Goal: Information Seeking & Learning: Learn about a topic

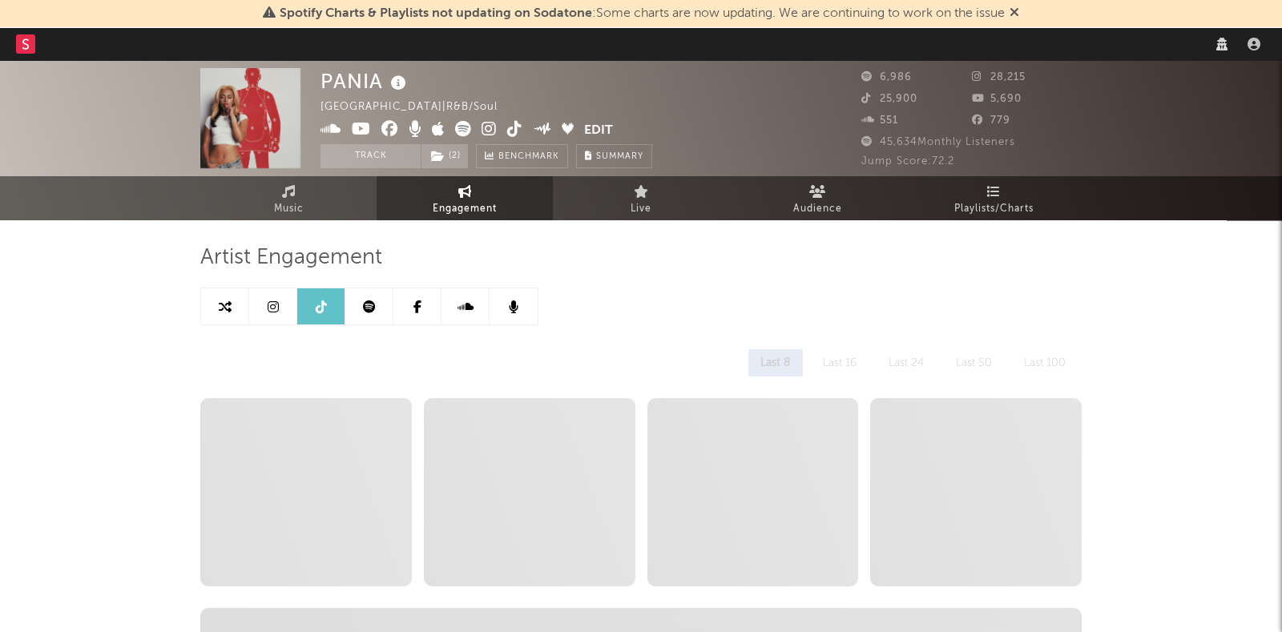
select select "recorded_music"
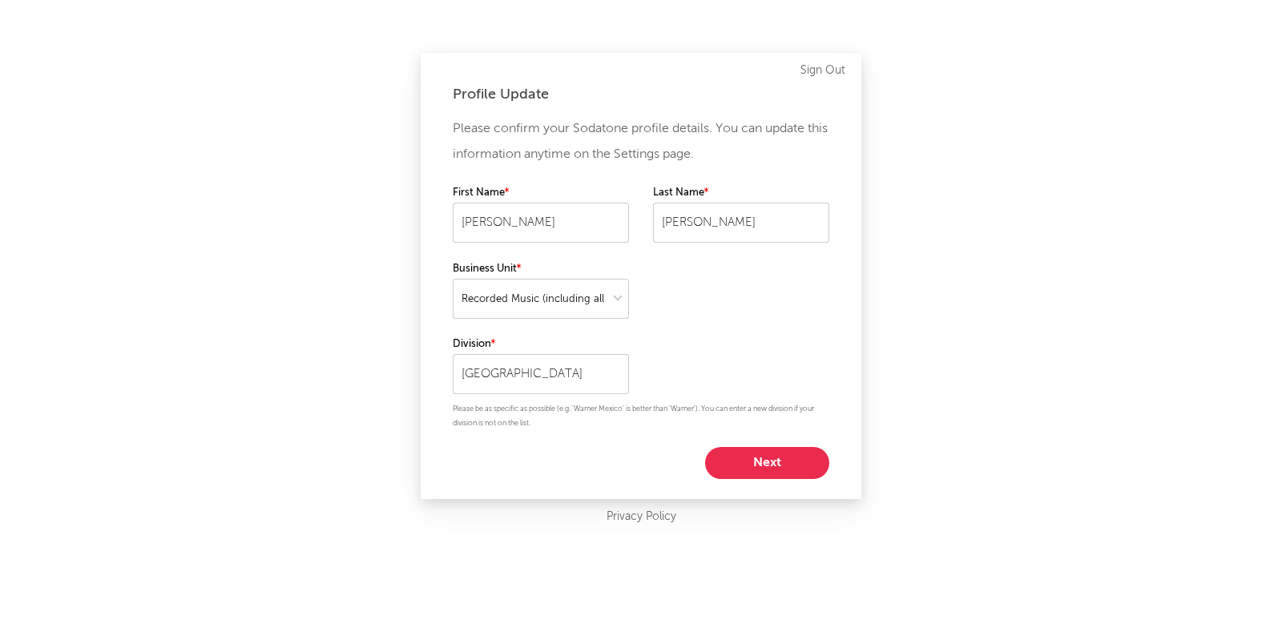
click at [763, 462] on button "Next" at bounding box center [767, 463] width 124 height 32
select select "other"
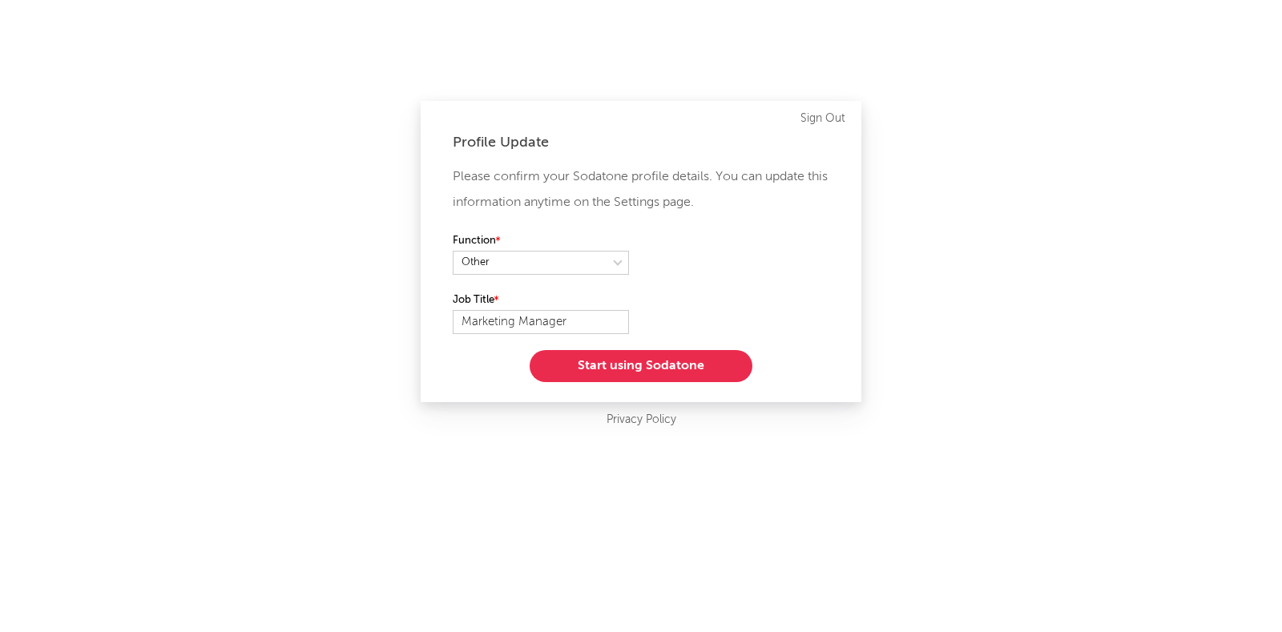
click at [671, 366] on button "Start using Sodatone" at bounding box center [641, 366] width 223 height 32
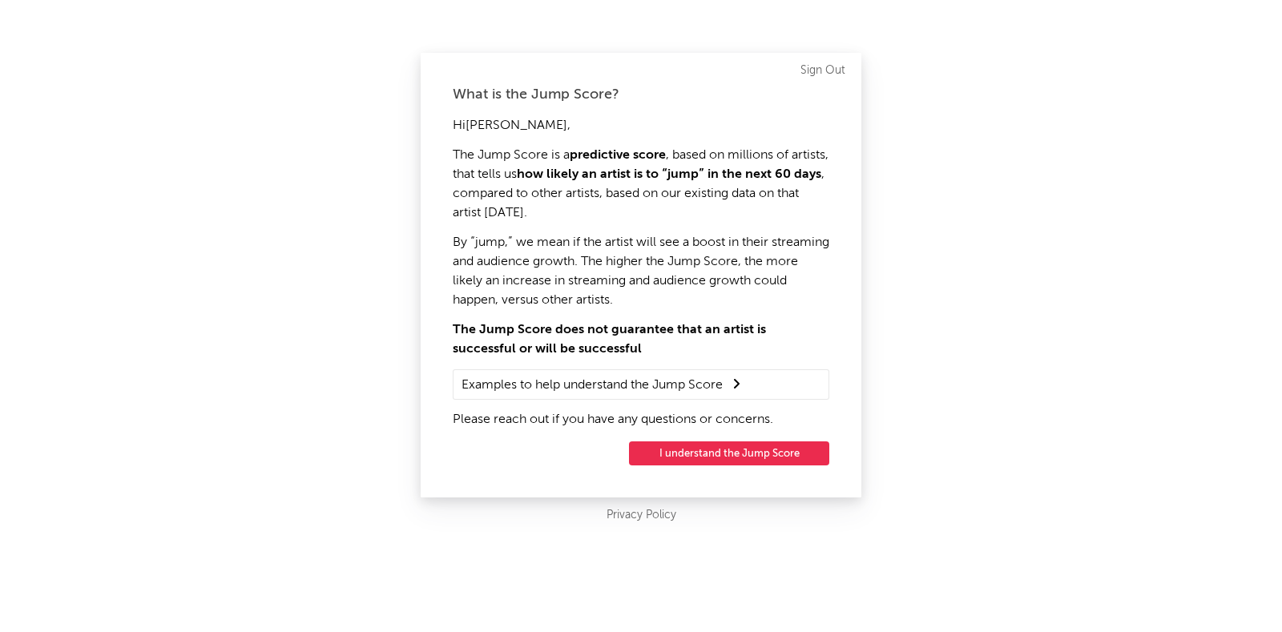
click at [765, 460] on button "I understand the Jump Score" at bounding box center [729, 453] width 200 height 24
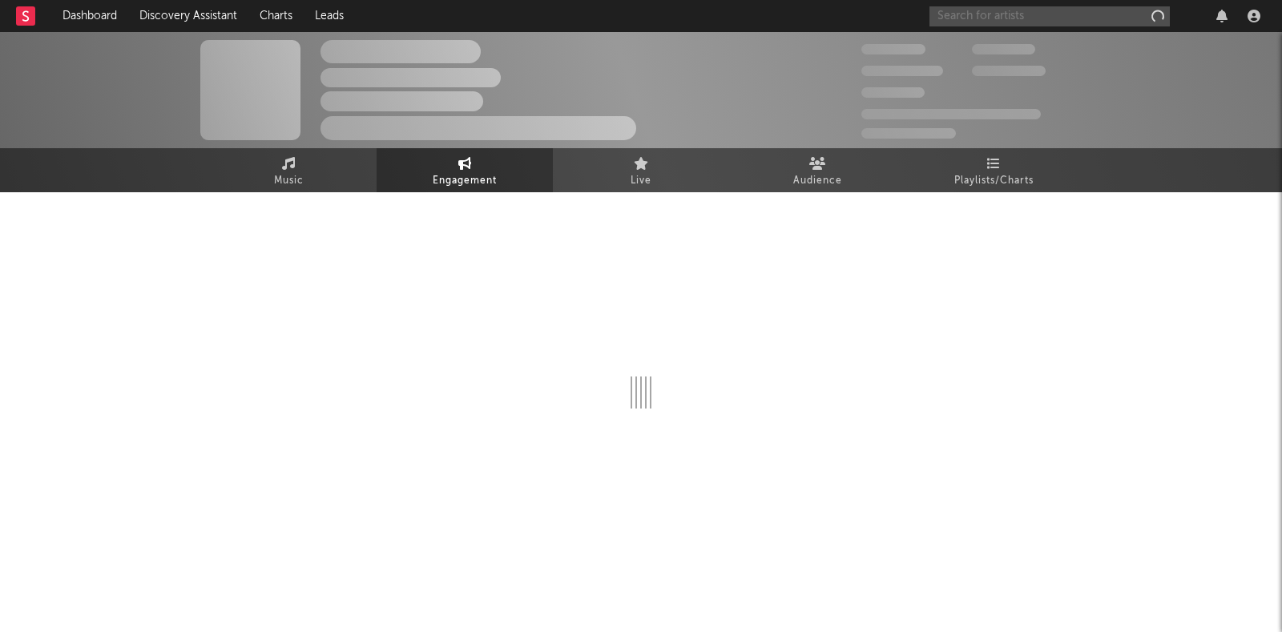
click at [974, 24] on input "text" at bounding box center [1049, 16] width 240 height 20
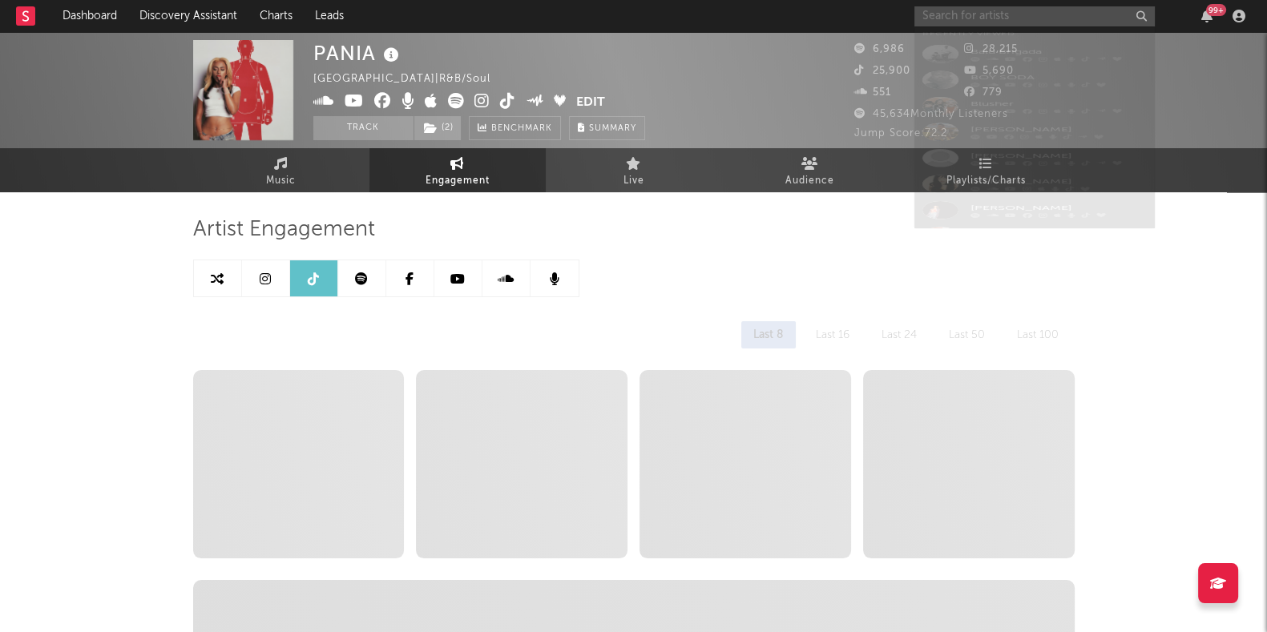
select select "6m"
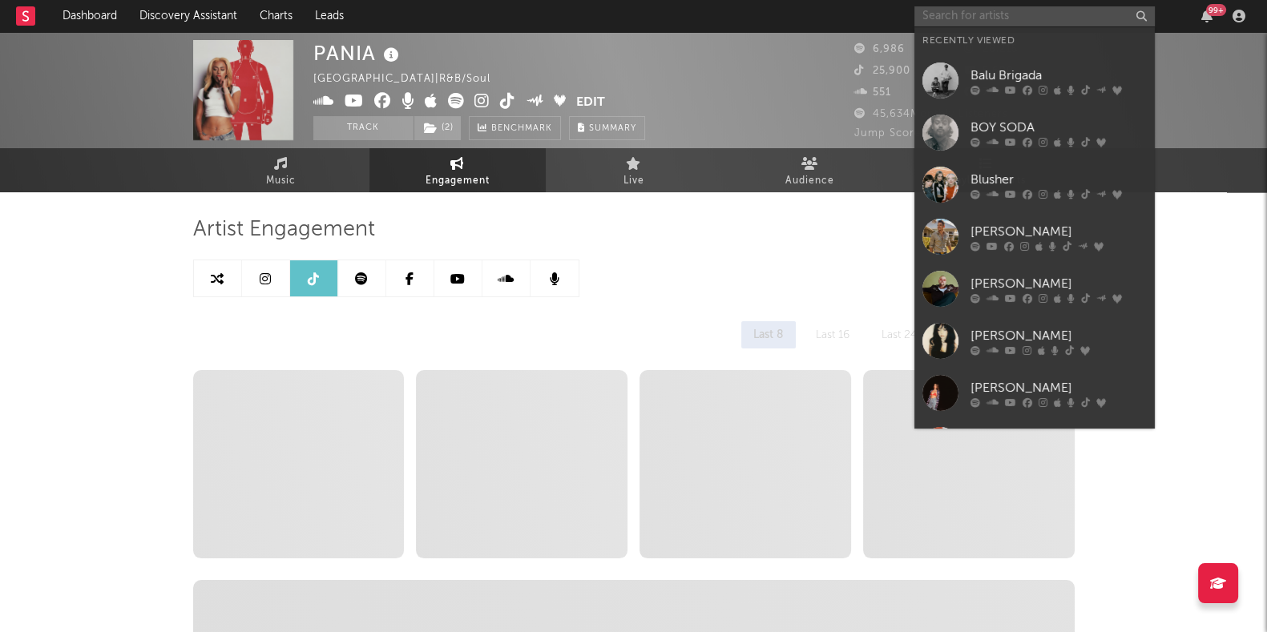
select select "6m"
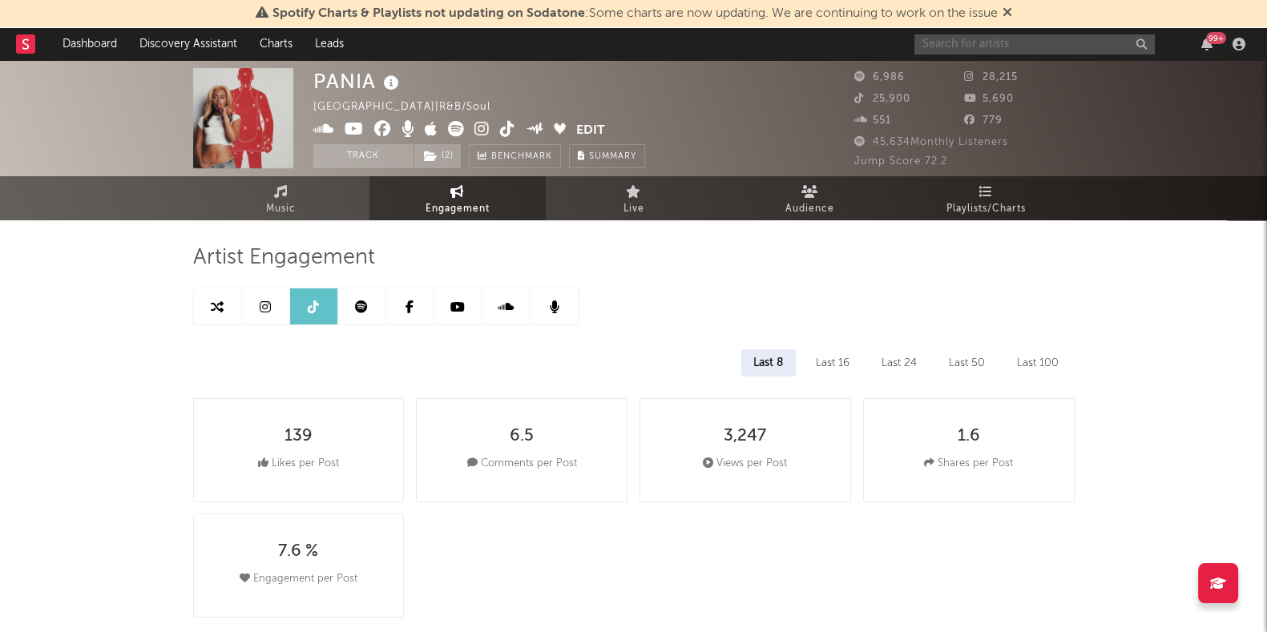
click at [985, 50] on input "text" at bounding box center [1034, 44] width 240 height 20
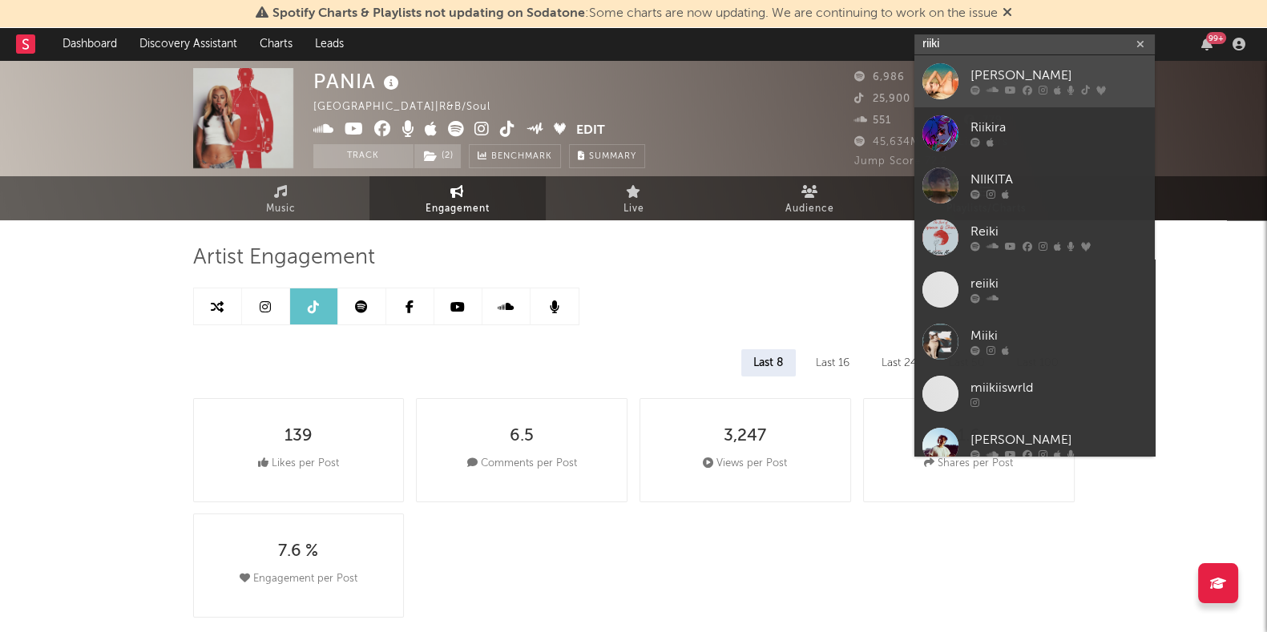
type input "riiki"
click at [1051, 86] on div at bounding box center [1058, 91] width 176 height 10
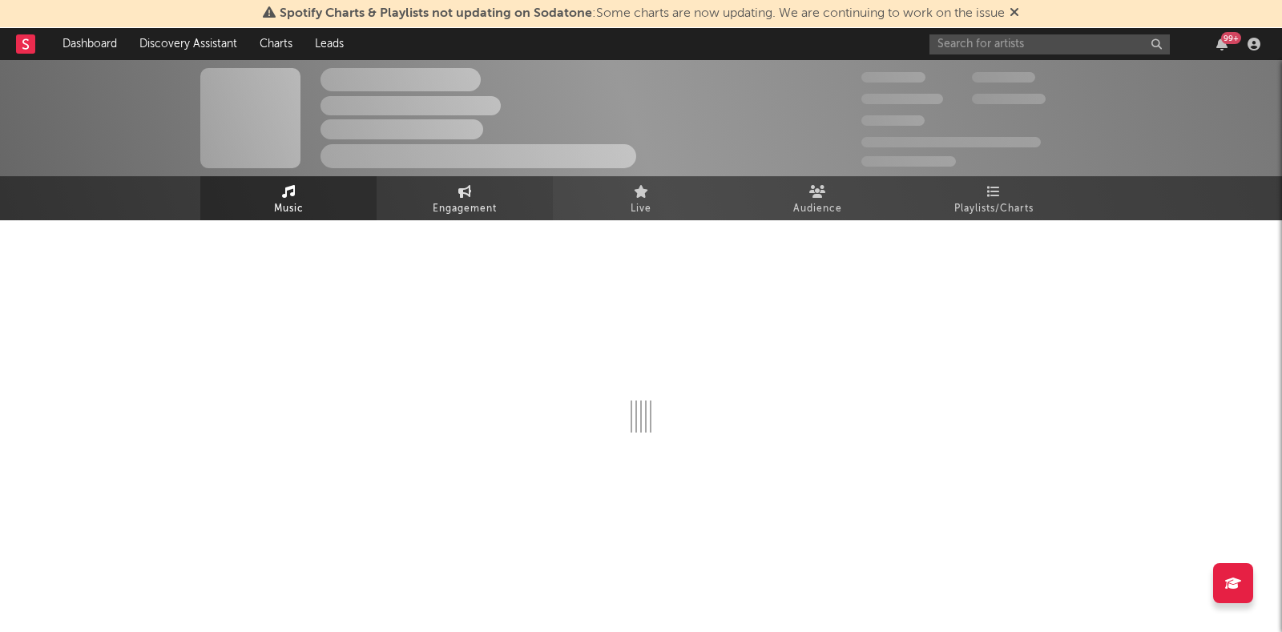
select select "6m"
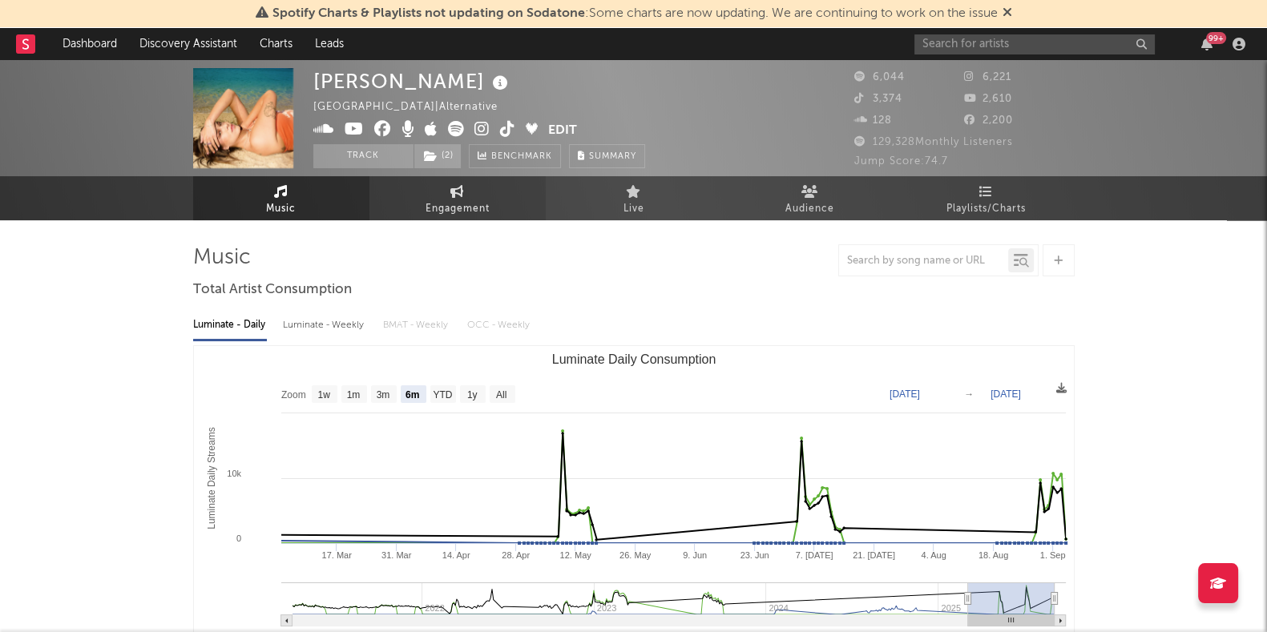
click at [468, 209] on span "Engagement" at bounding box center [457, 209] width 64 height 19
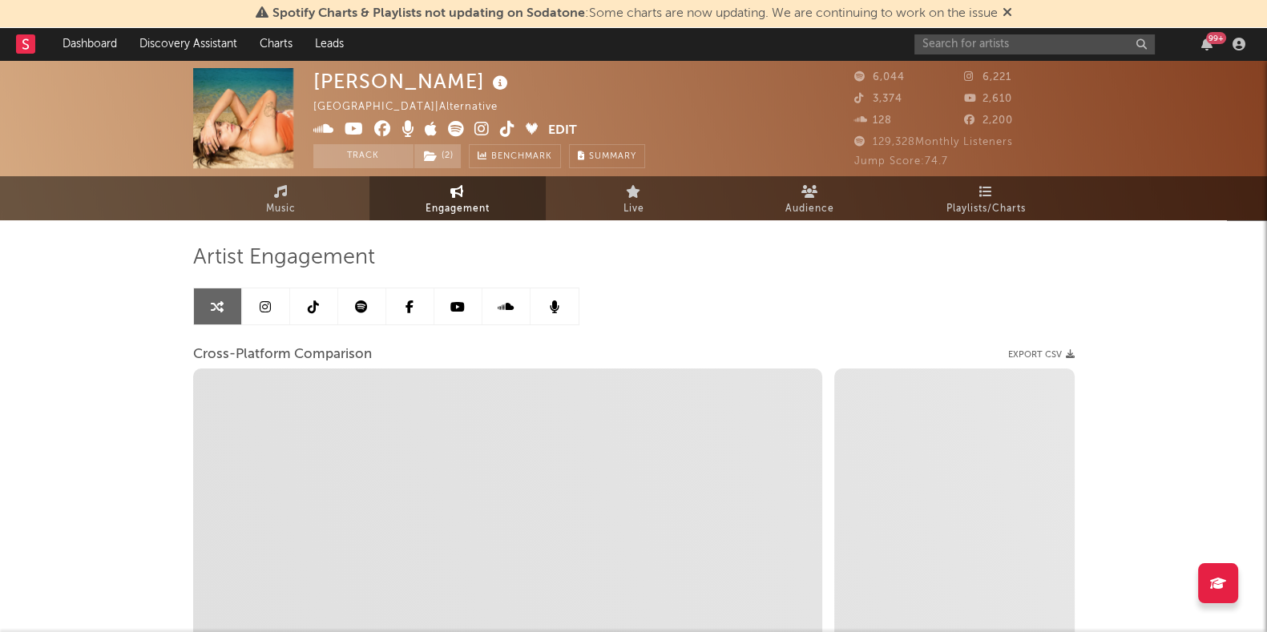
select select "1w"
click at [312, 310] on icon at bounding box center [313, 306] width 11 height 13
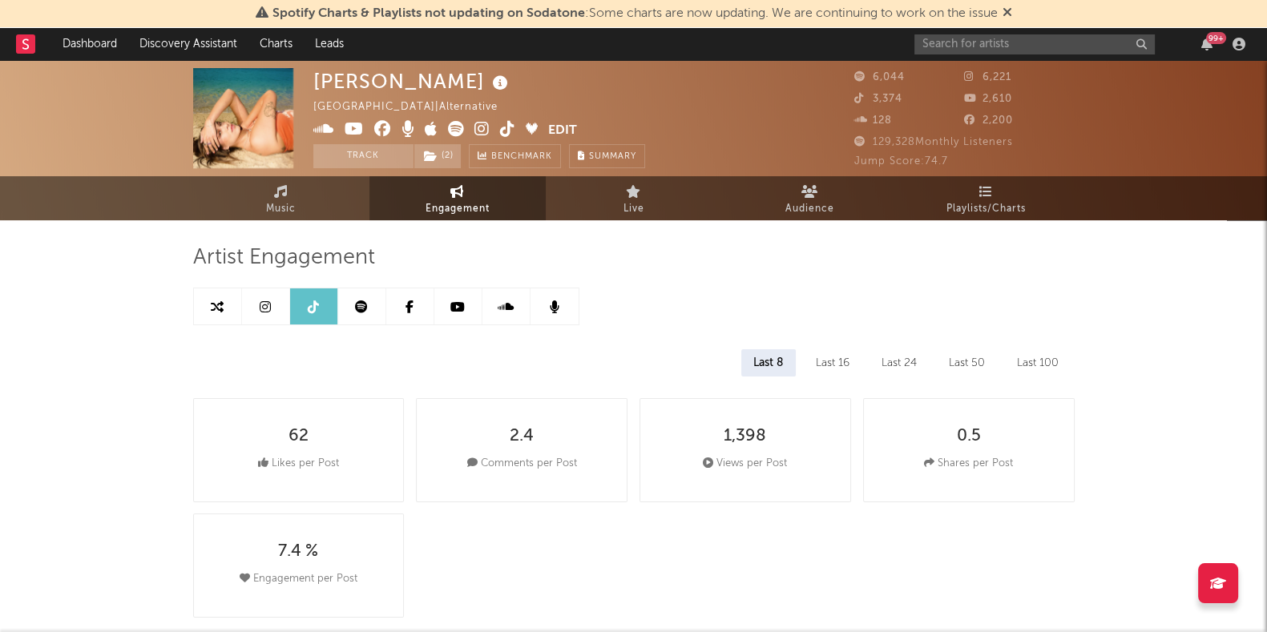
select select "6m"
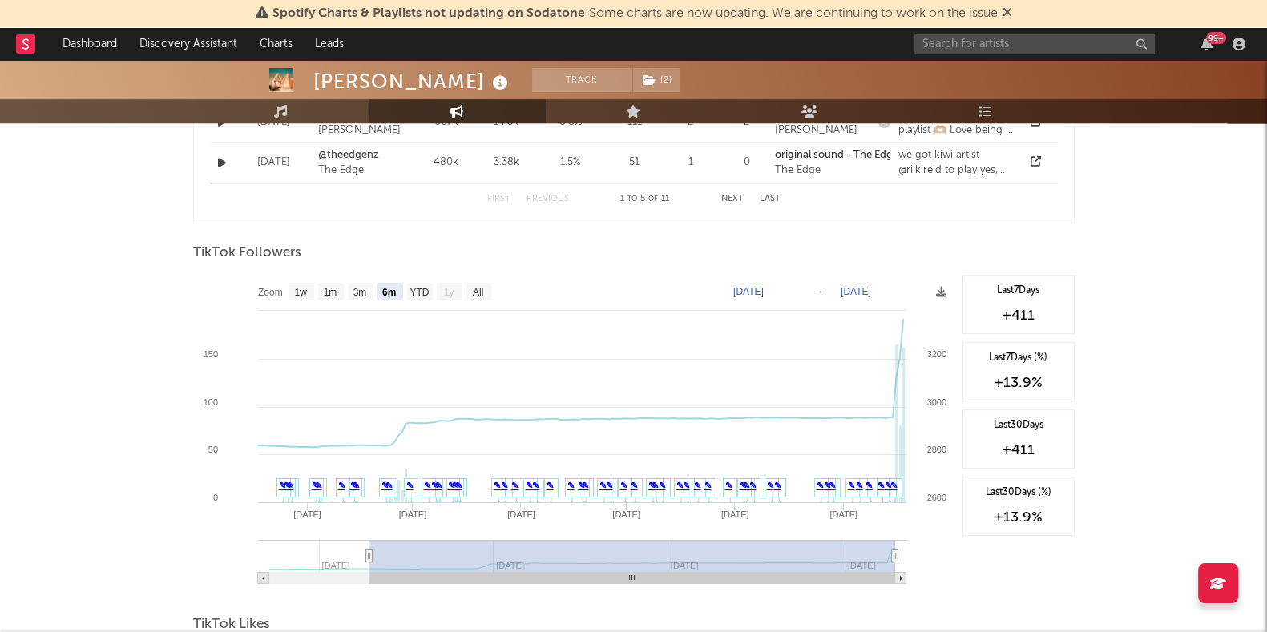
scroll to position [1501, 0]
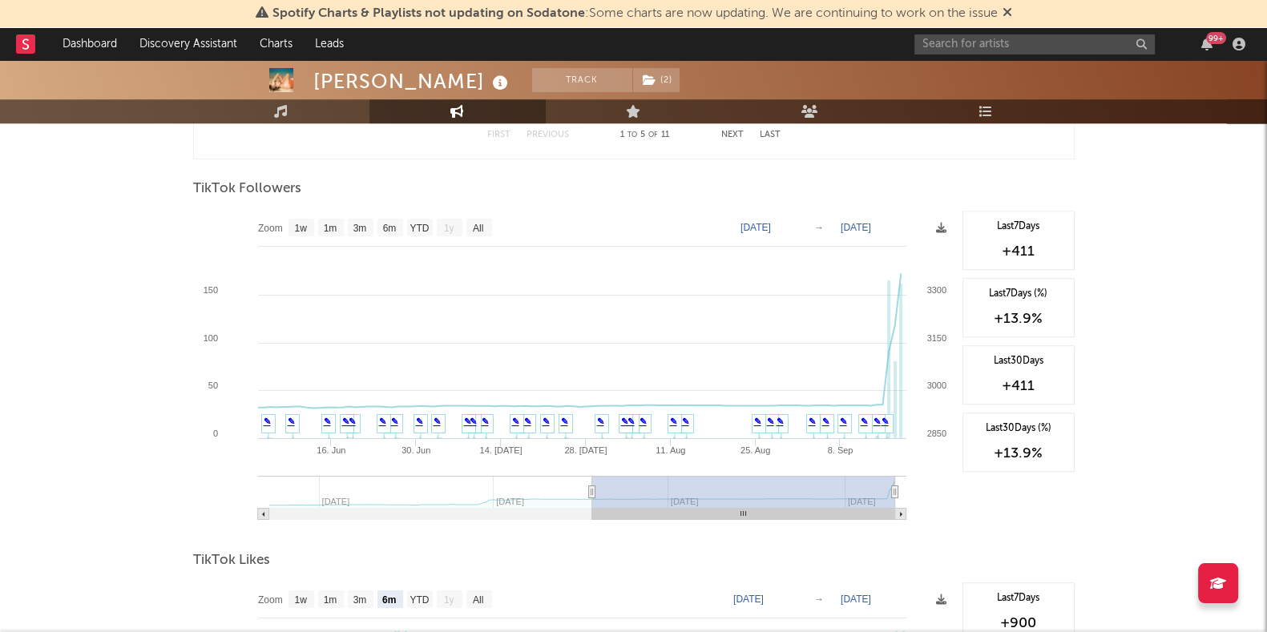
type input "[DATE]"
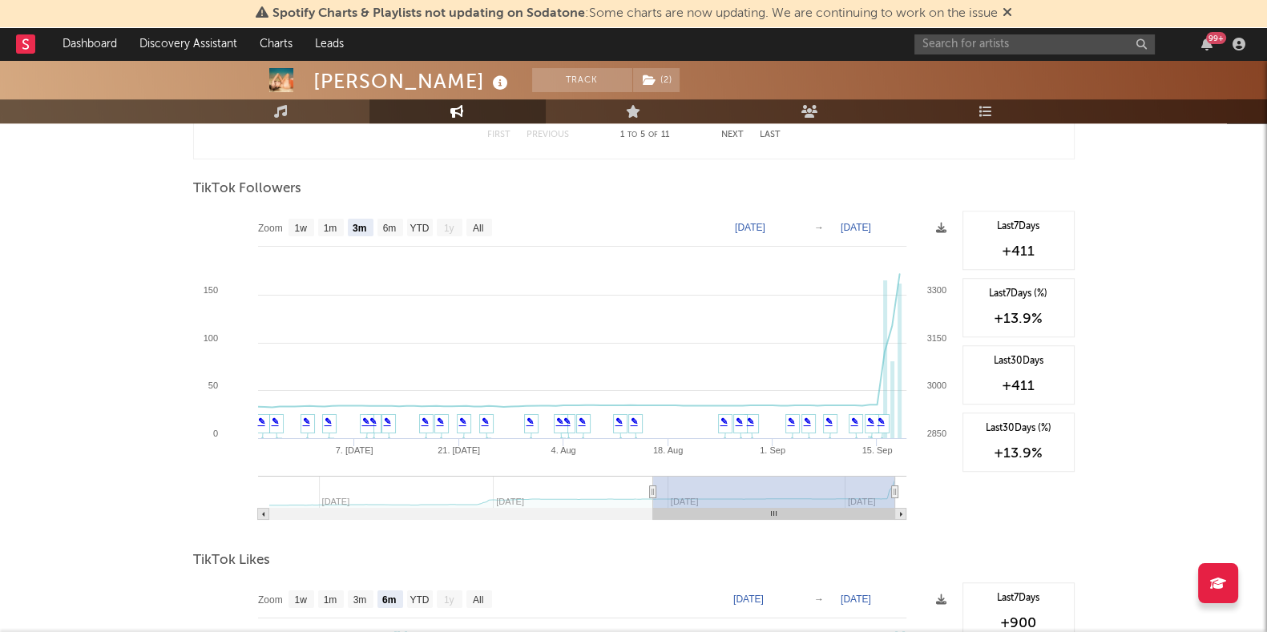
select select "3m"
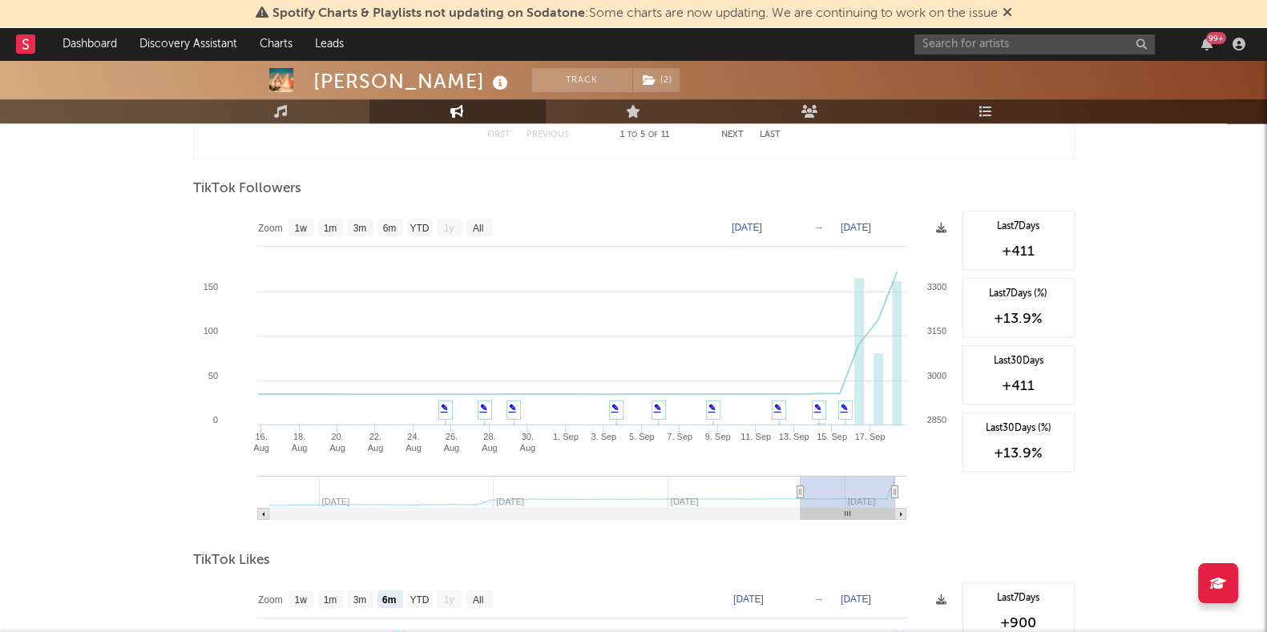
drag, startPoint x: 370, startPoint y: 490, endPoint x: 800, endPoint y: 486, distance: 429.5
click at [800, 486] on icon at bounding box center [799, 492] width 6 height 12
drag, startPoint x: 809, startPoint y: 487, endPoint x: 828, endPoint y: 490, distance: 19.4
click at [828, 490] on rect at bounding box center [847, 492] width 95 height 32
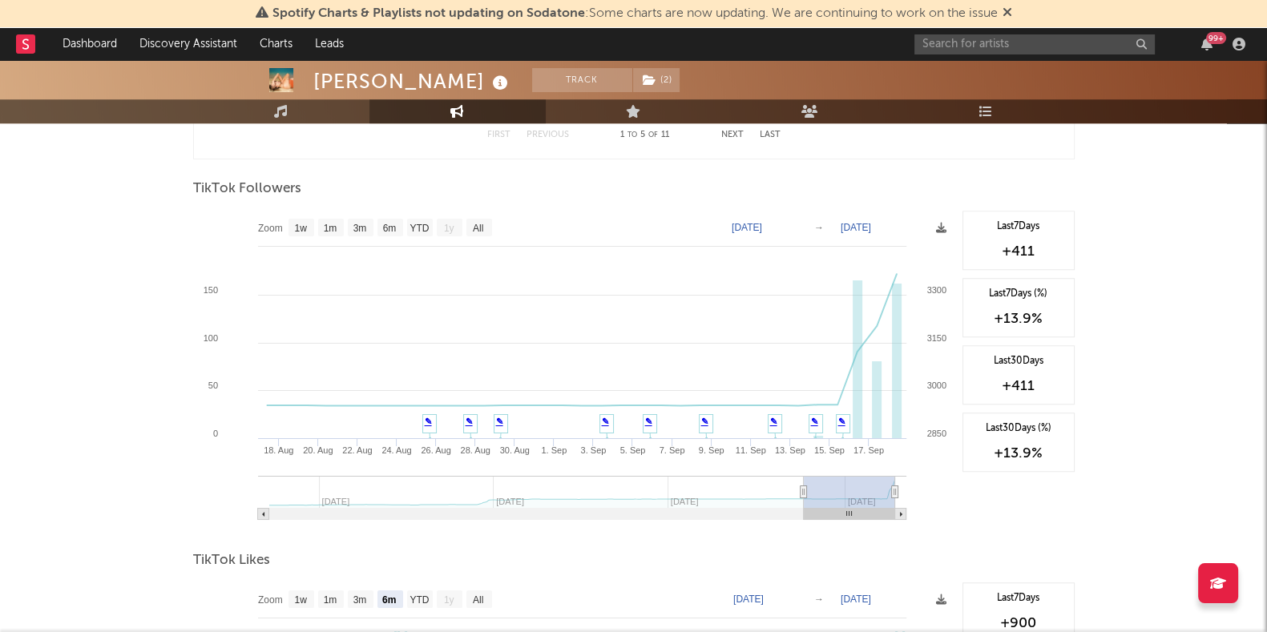
type input "[DATE]"
select select "1m"
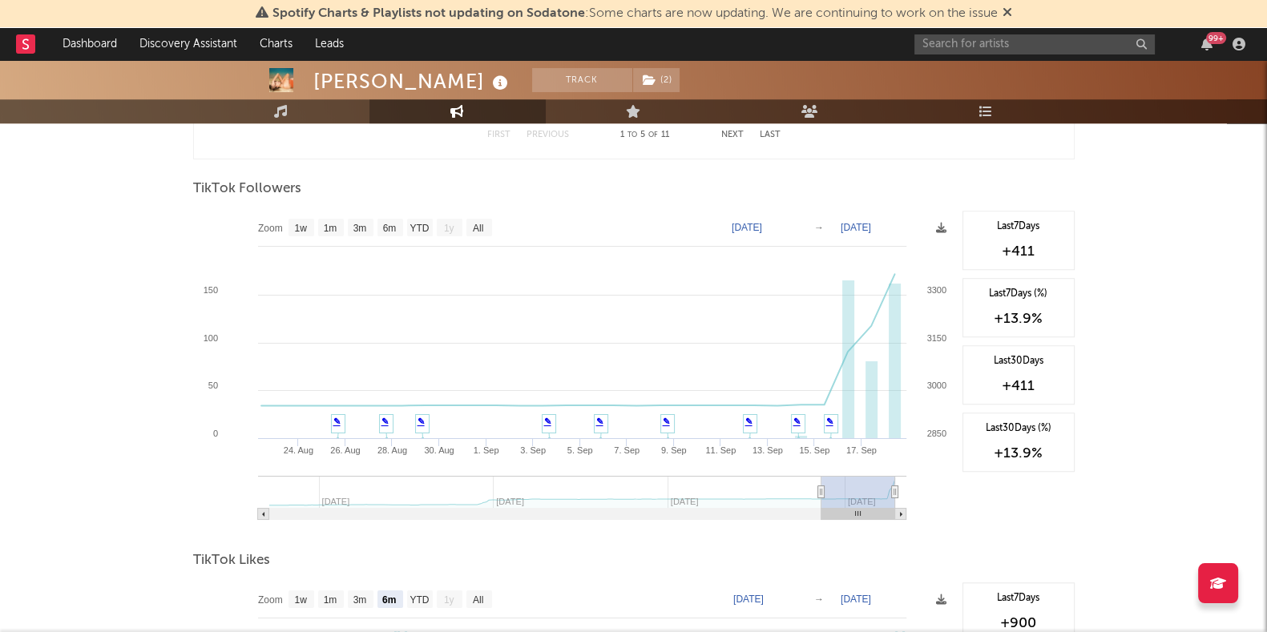
type input "[DATE]"
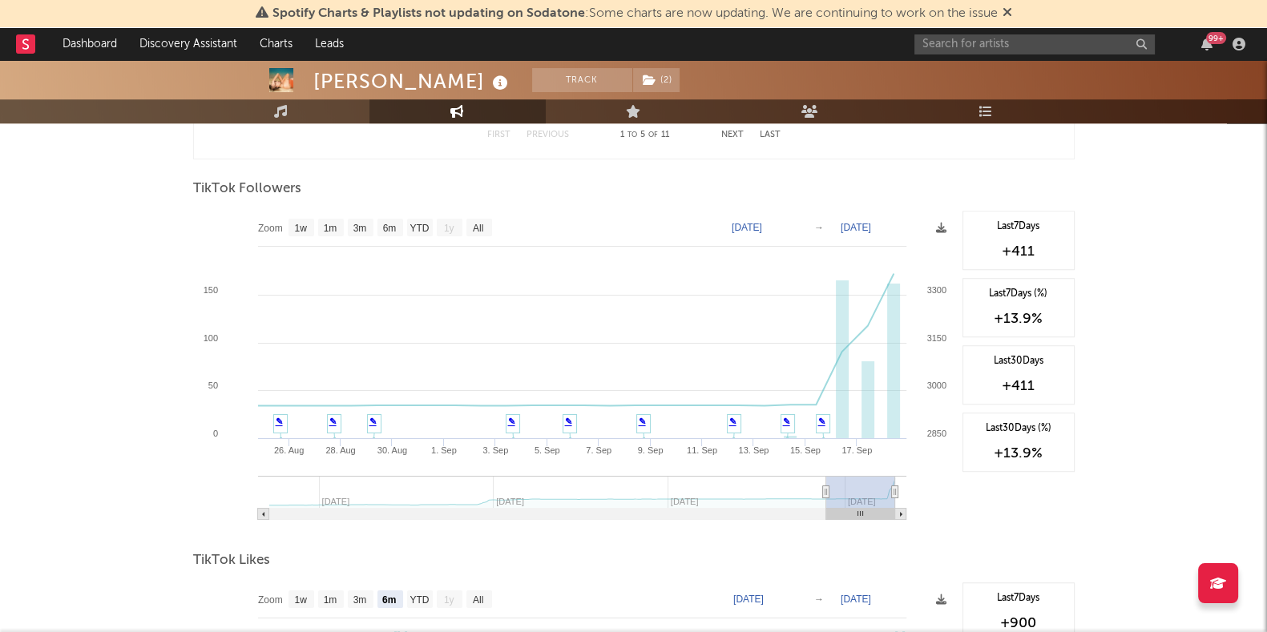
drag, startPoint x: 797, startPoint y: 494, endPoint x: 825, endPoint y: 498, distance: 28.3
click at [825, 498] on g at bounding box center [582, 498] width 648 height 44
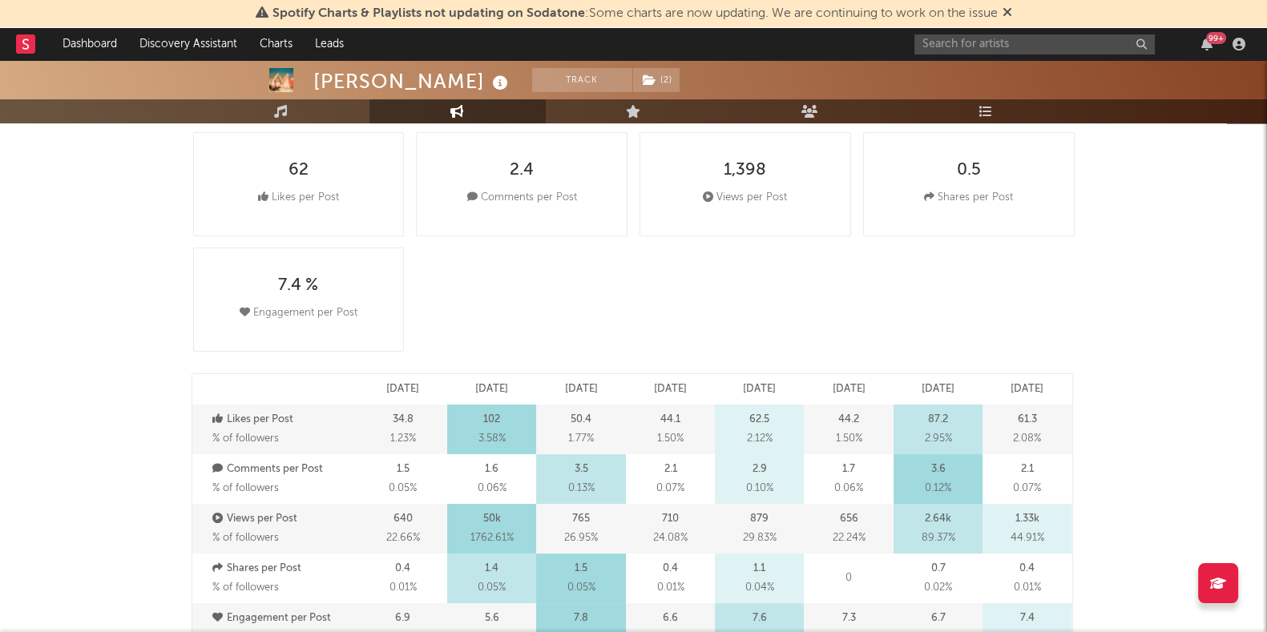
scroll to position [99, 0]
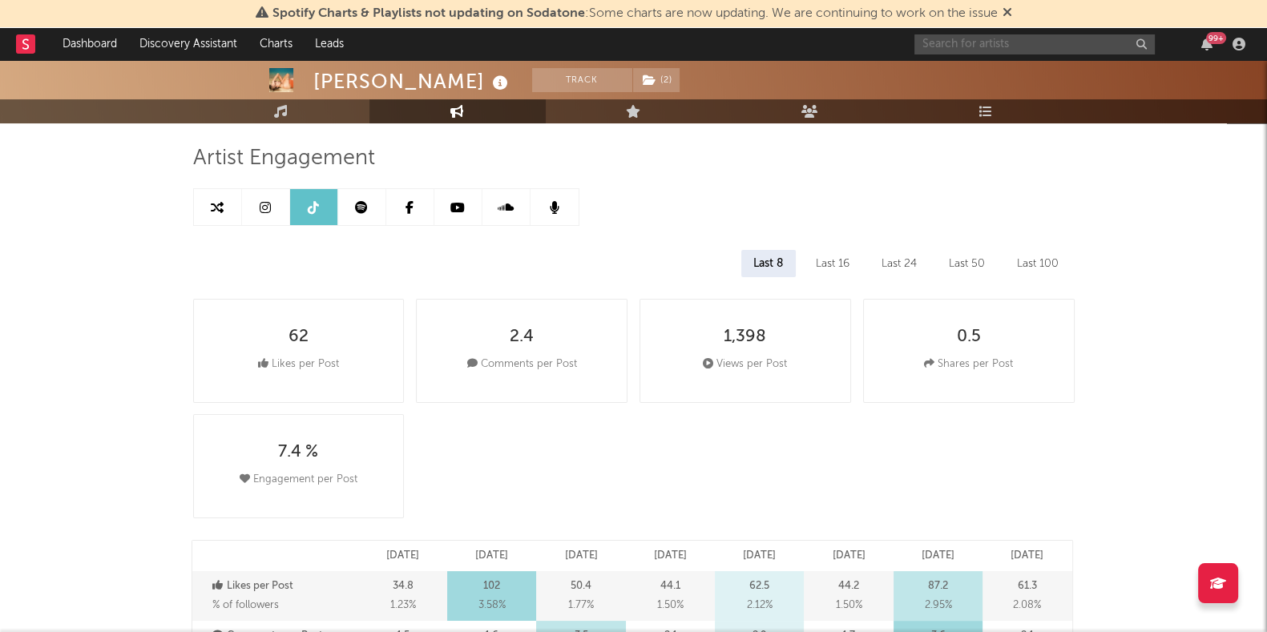
click at [1042, 50] on input "text" at bounding box center [1034, 44] width 240 height 20
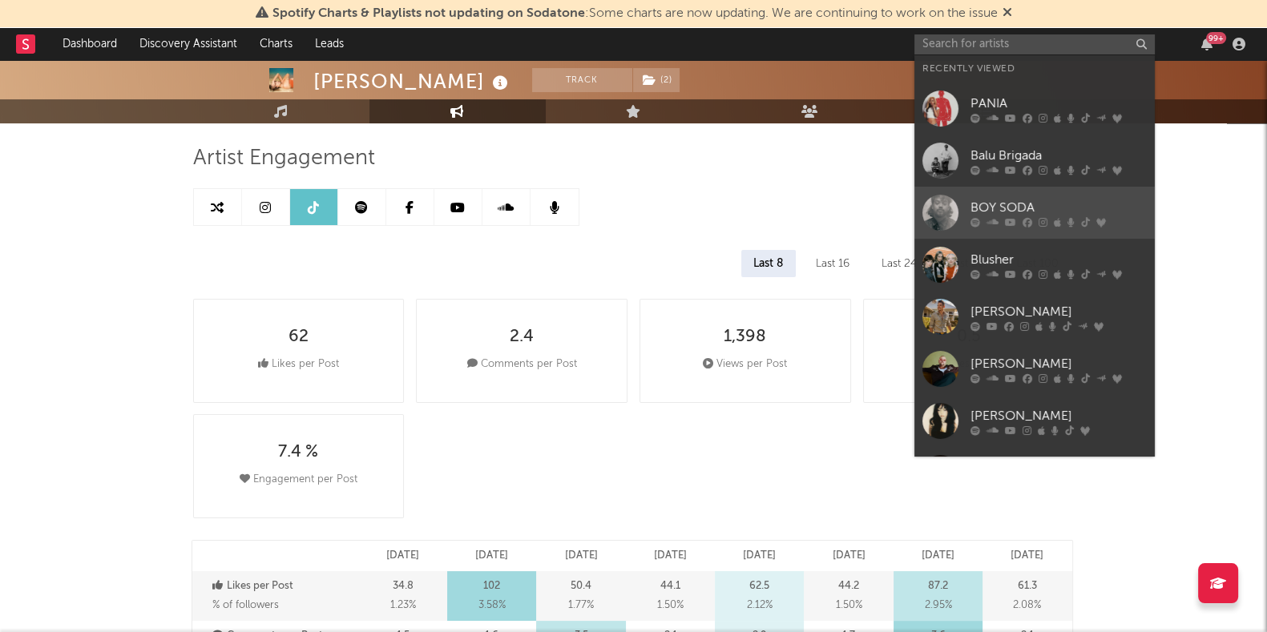
click at [1033, 204] on div "BOY SODA" at bounding box center [1058, 207] width 176 height 19
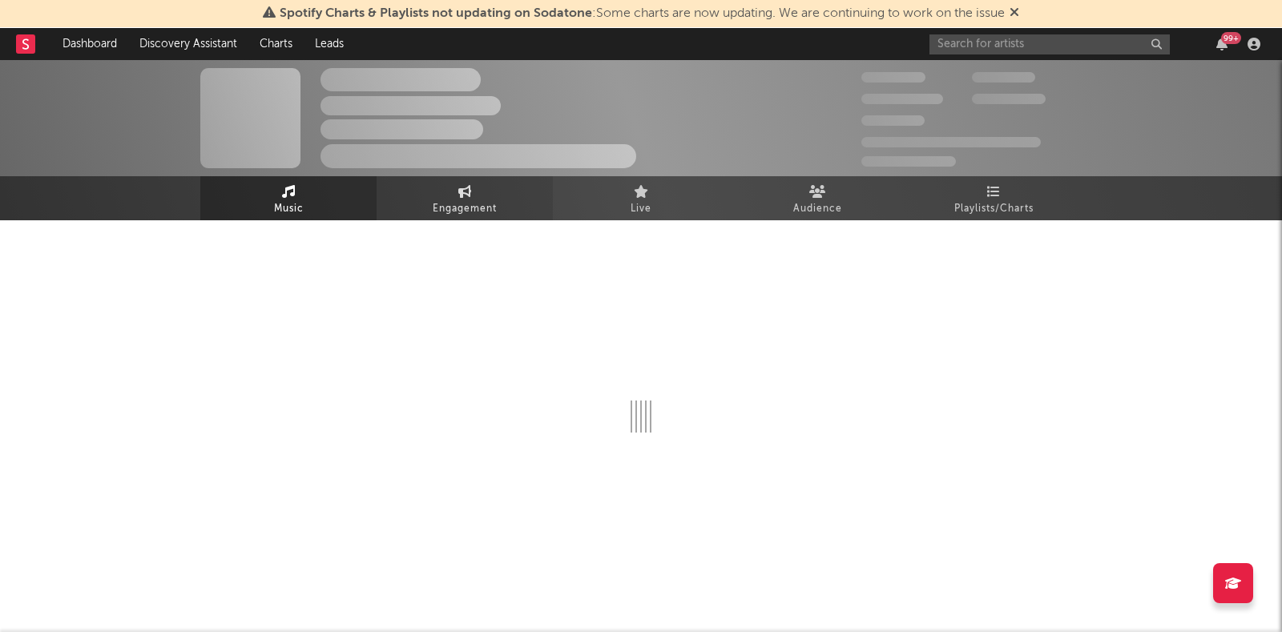
click at [482, 179] on link "Engagement" at bounding box center [465, 198] width 176 height 44
select select "1w"
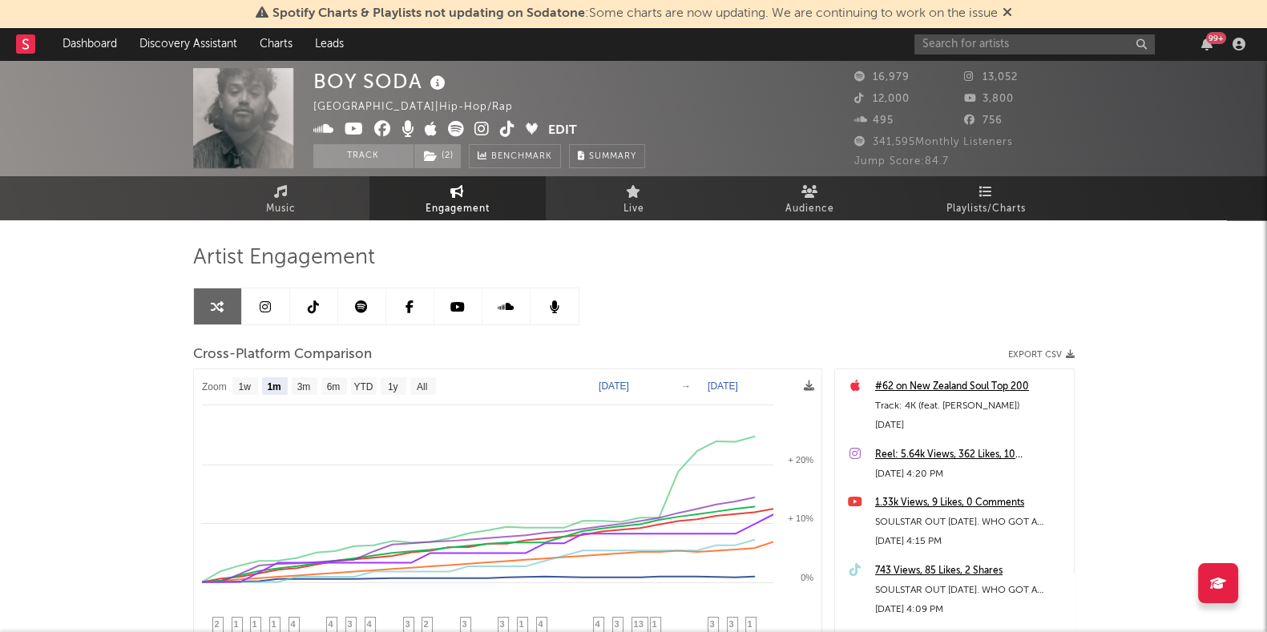
select select "1m"
click at [268, 307] on icon at bounding box center [265, 306] width 11 height 13
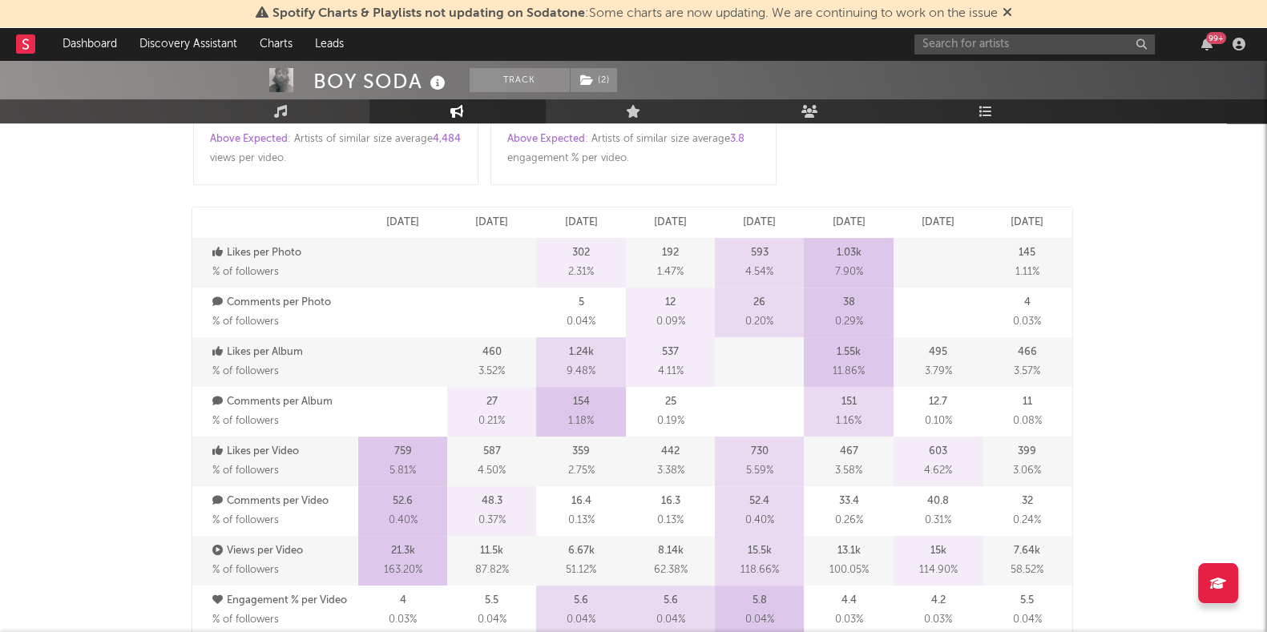
select select "6m"
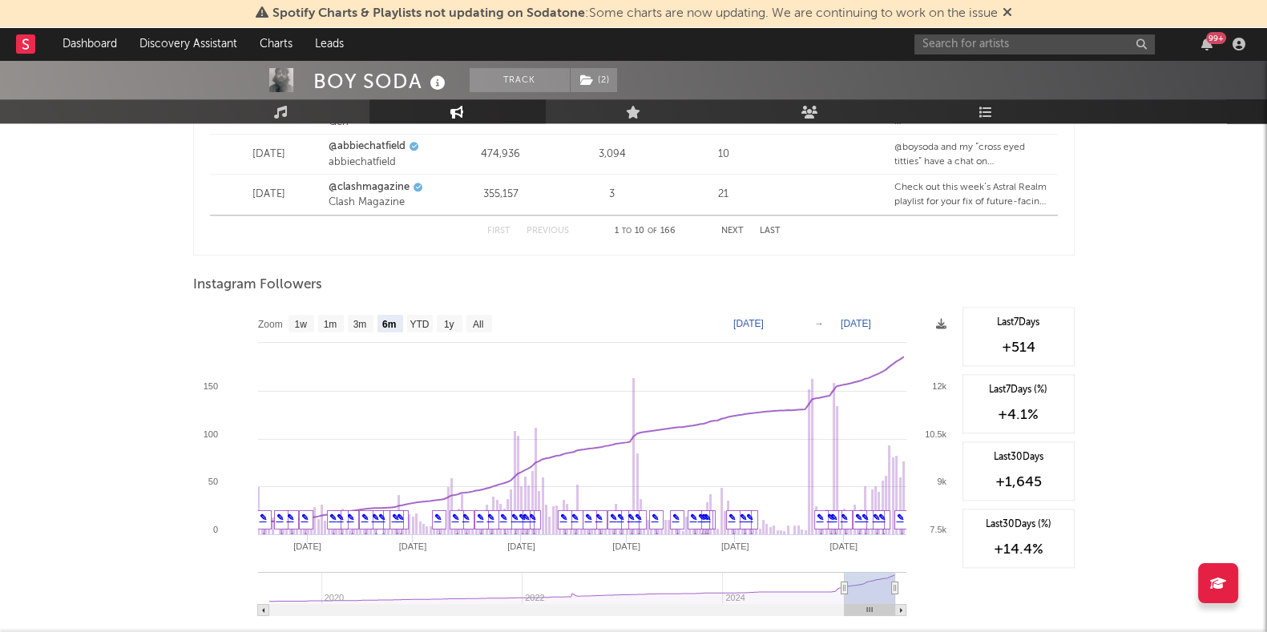
scroll to position [2436, 0]
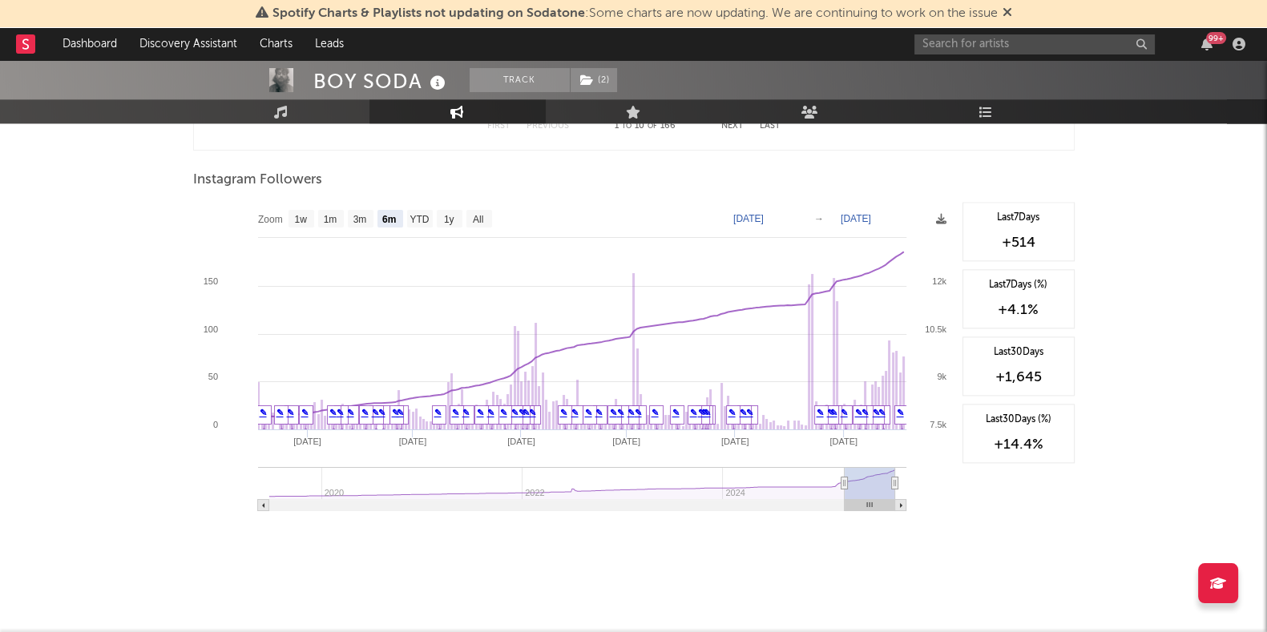
drag, startPoint x: 848, startPoint y: 484, endPoint x: 865, endPoint y: 485, distance: 16.8
click at [865, 485] on rect at bounding box center [869, 483] width 50 height 32
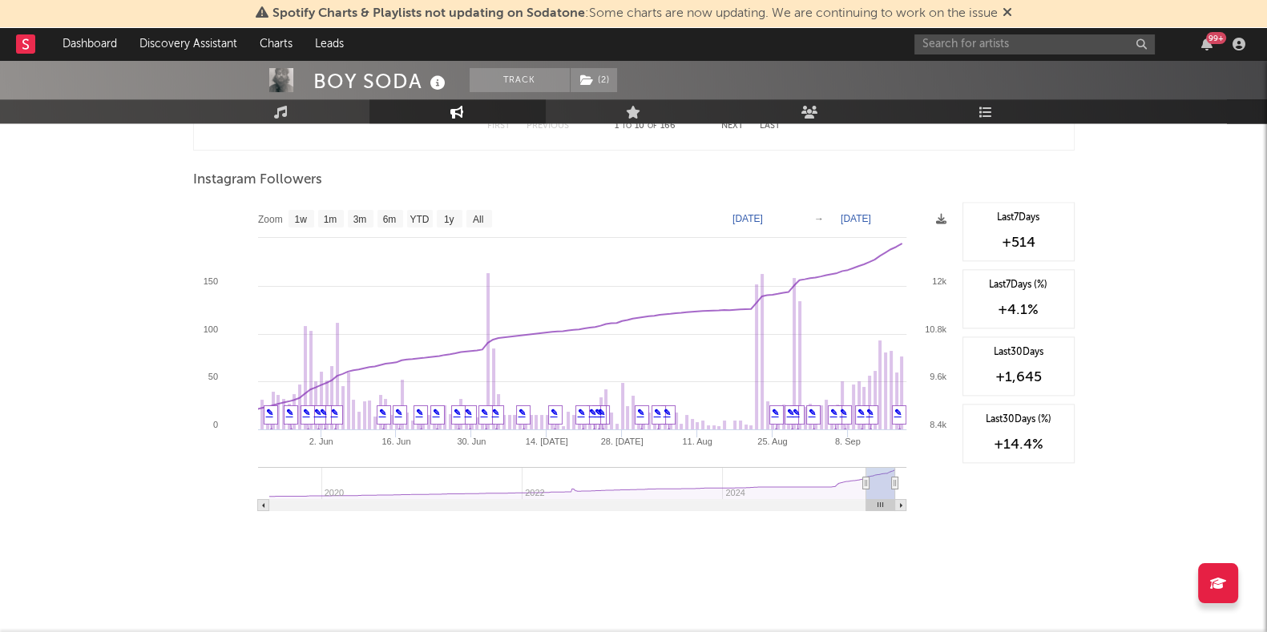
type input "[DATE]"
select select "3m"
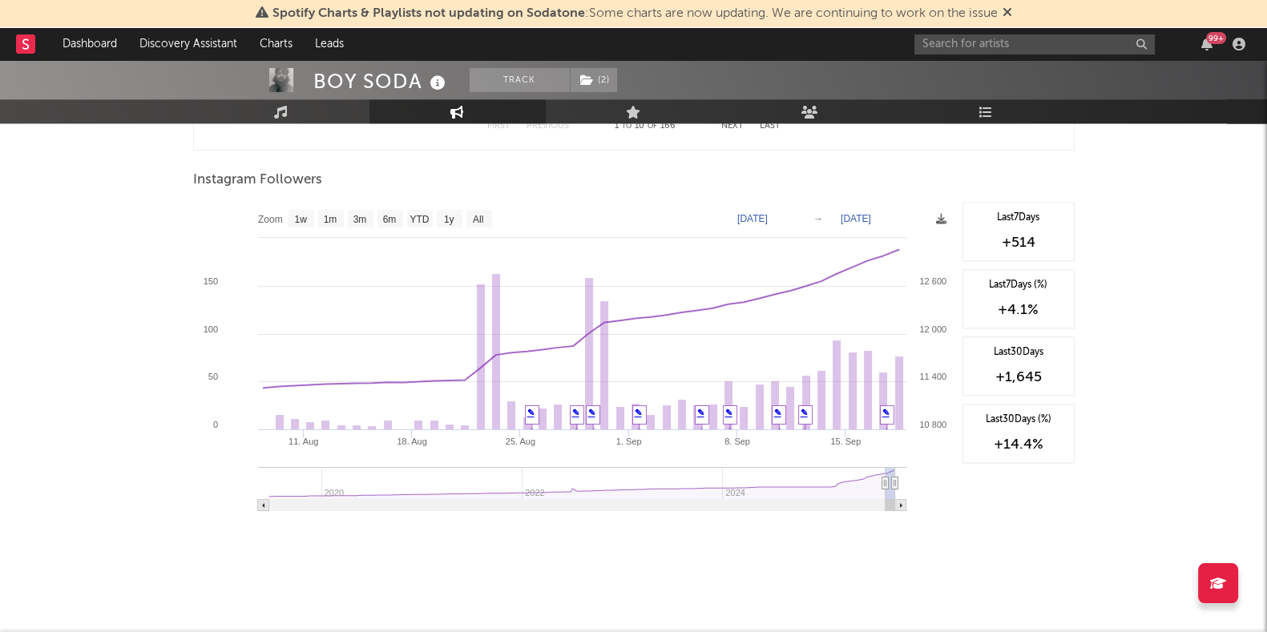
type input "[DATE]"
select select "1m"
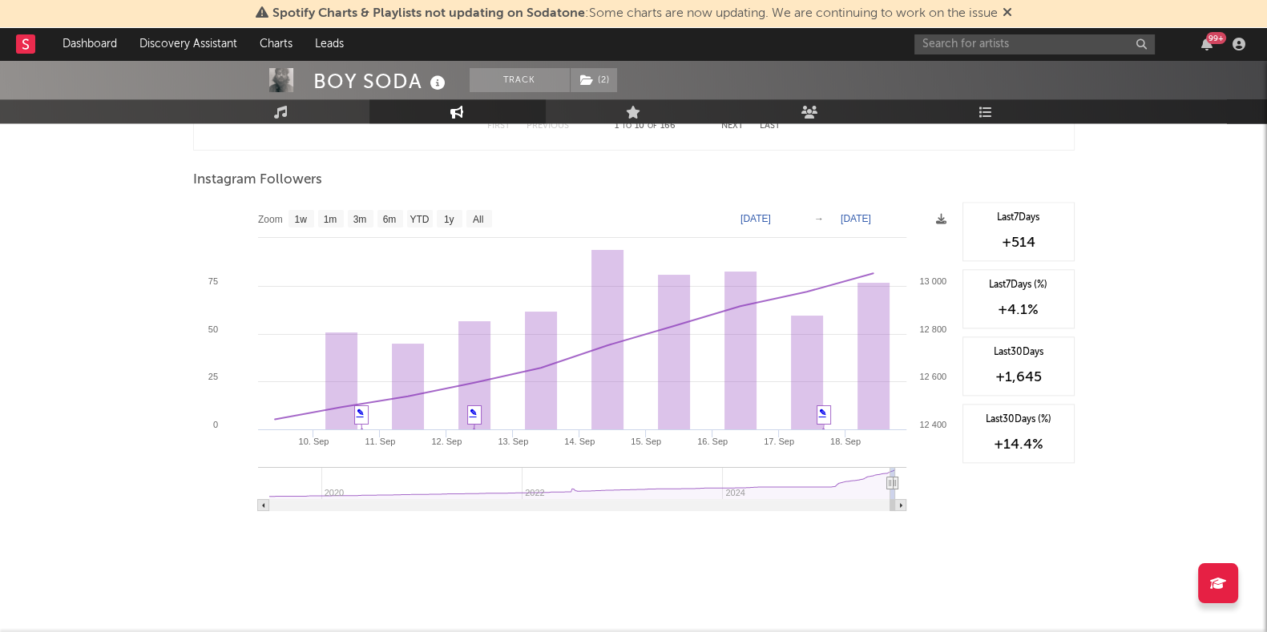
type input "[DATE]"
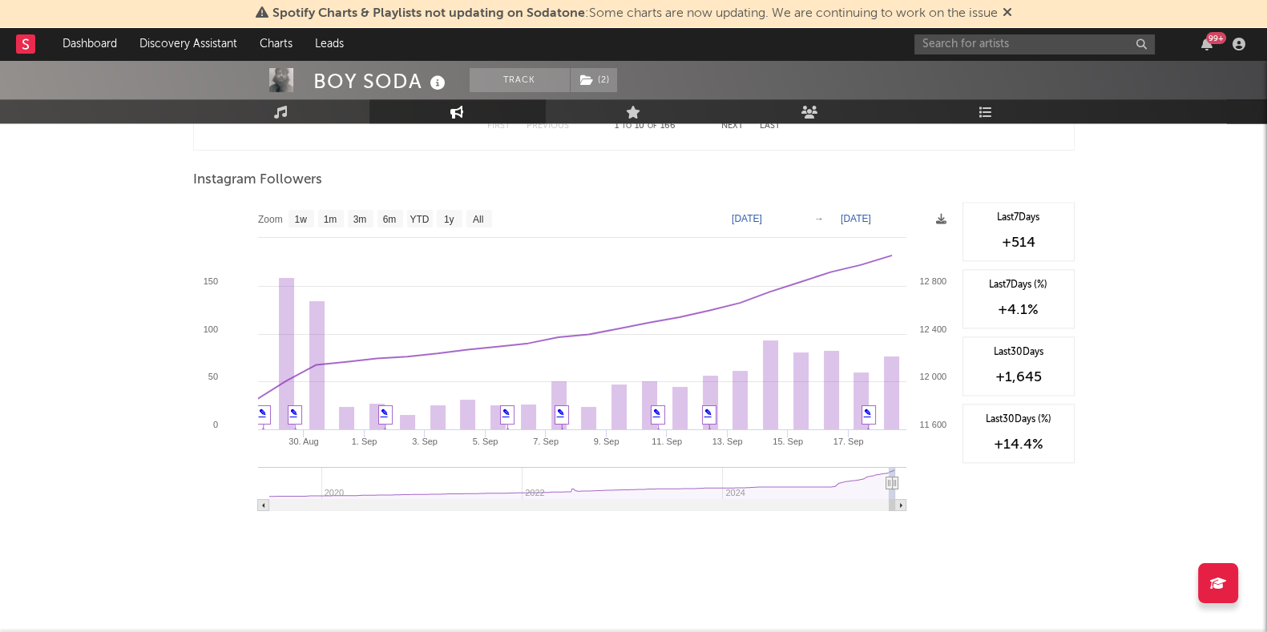
drag, startPoint x: 842, startPoint y: 481, endPoint x: 889, endPoint y: 492, distance: 47.8
click at [889, 492] on g at bounding box center [582, 489] width 648 height 44
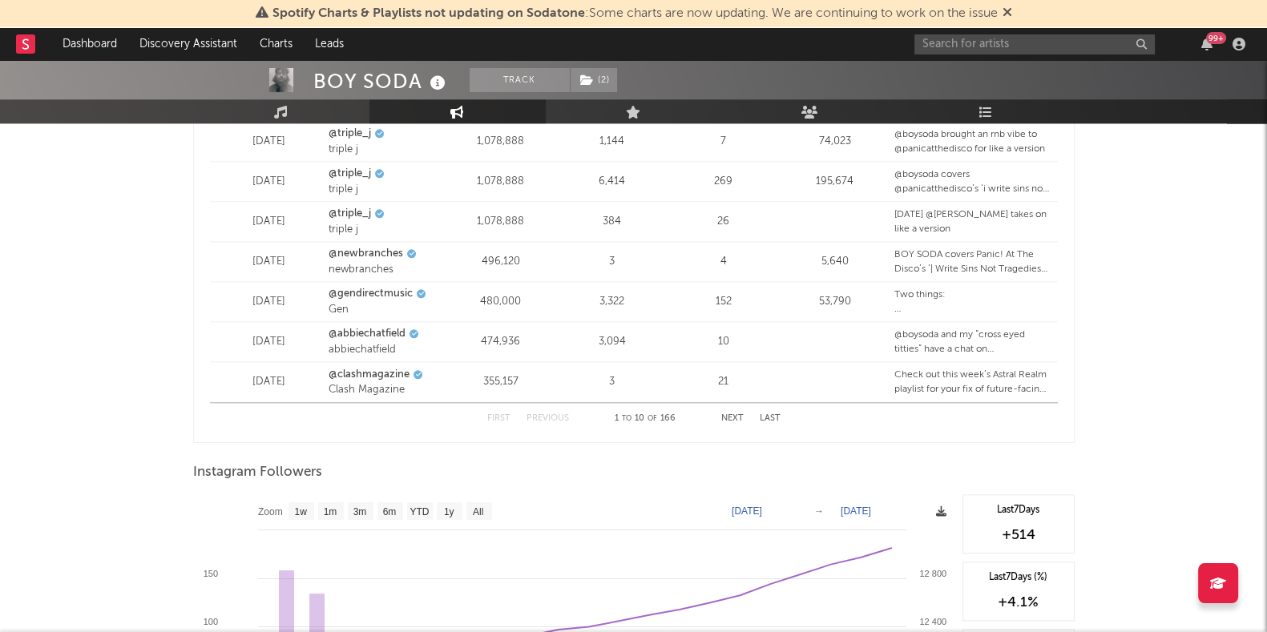
scroll to position [2135, 0]
